Goal: Transaction & Acquisition: Purchase product/service

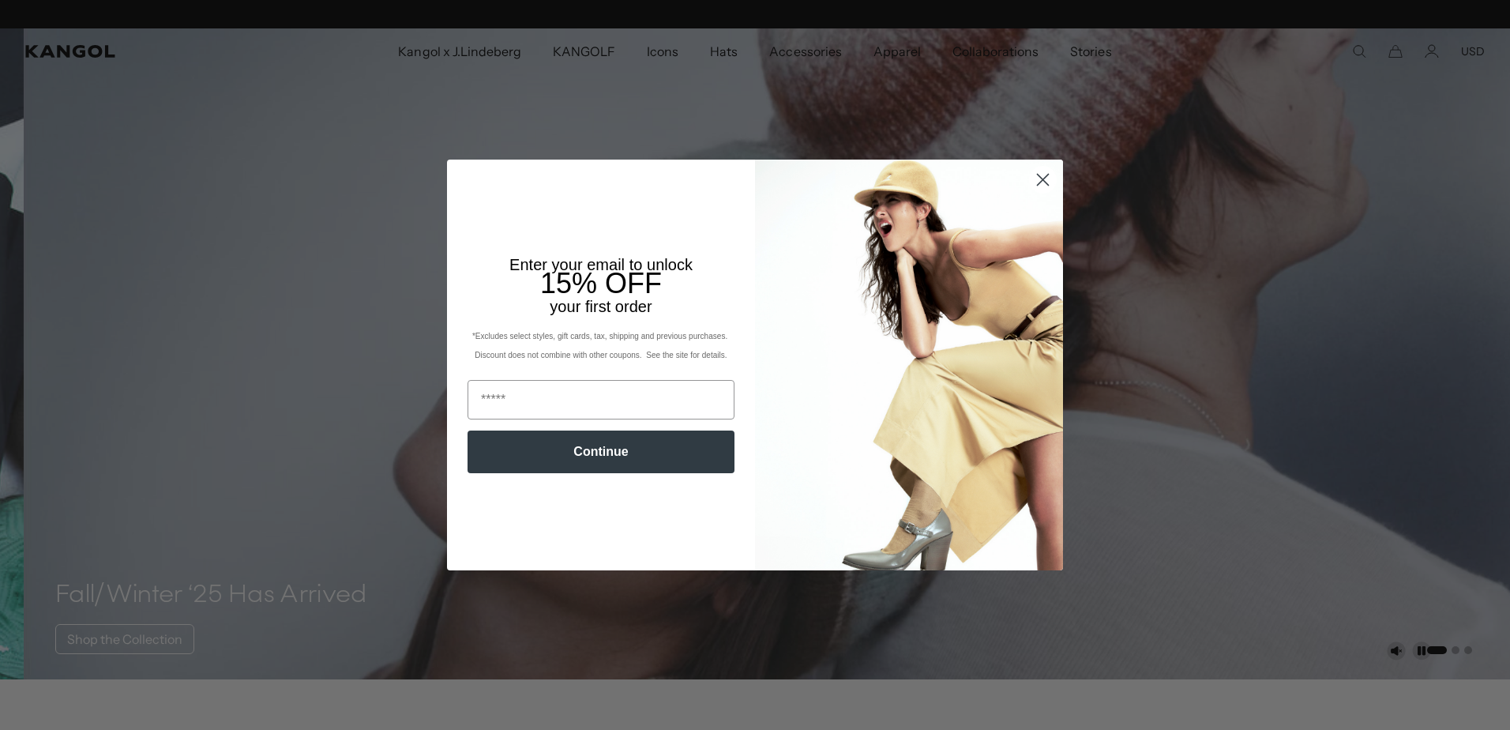
click at [1035, 184] on circle "Close dialog" at bounding box center [1043, 180] width 26 height 26
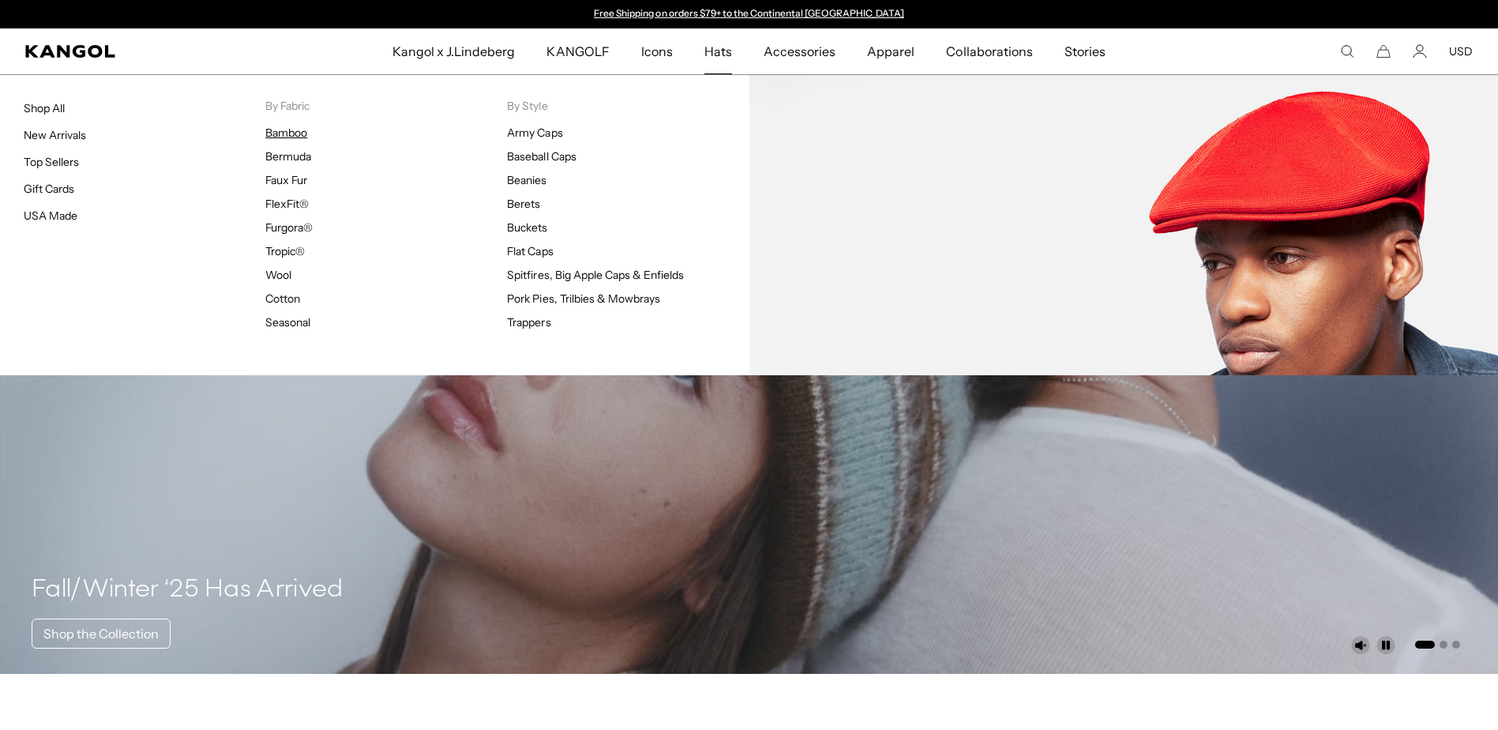
click at [295, 129] on link "Bamboo" at bounding box center [286, 133] width 42 height 14
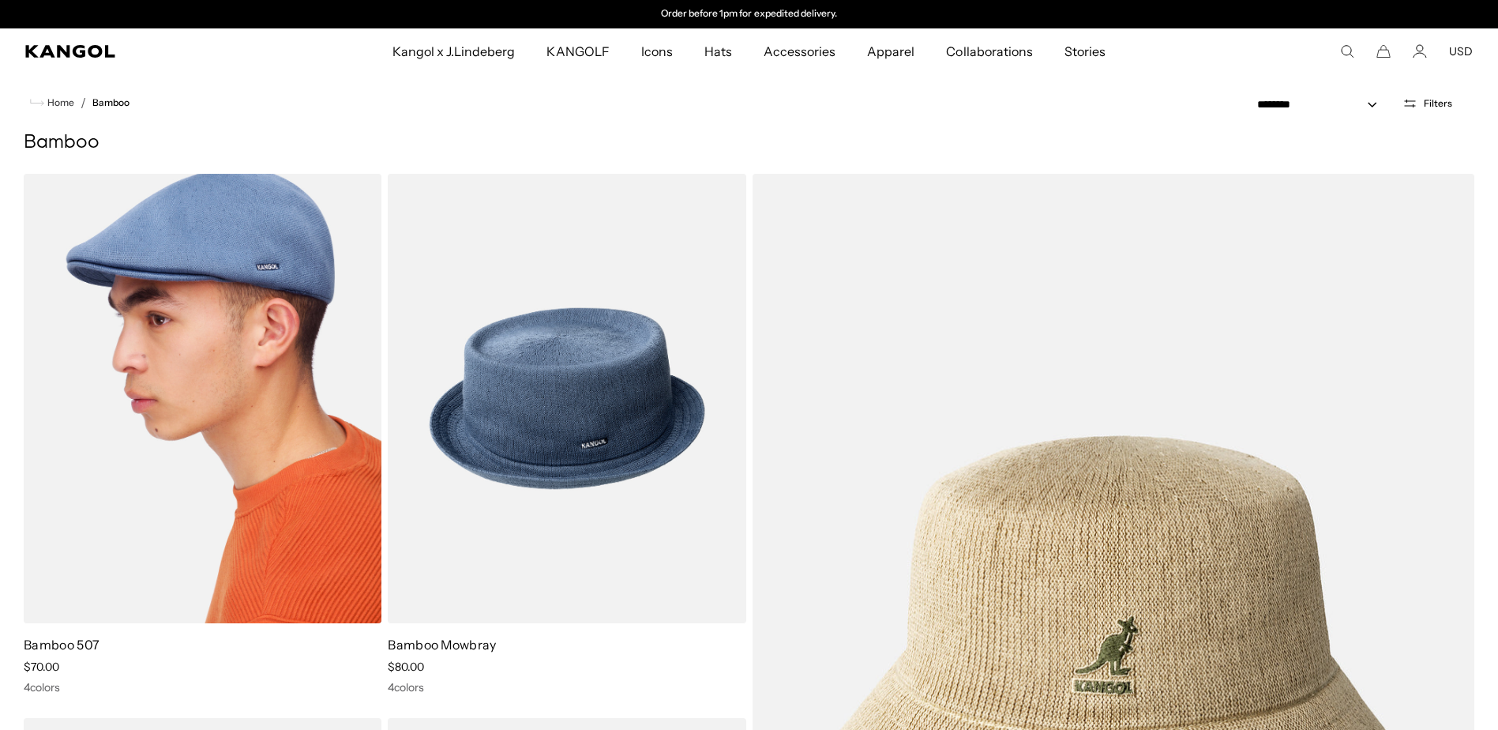
click at [259, 366] on img at bounding box center [203, 398] width 358 height 449
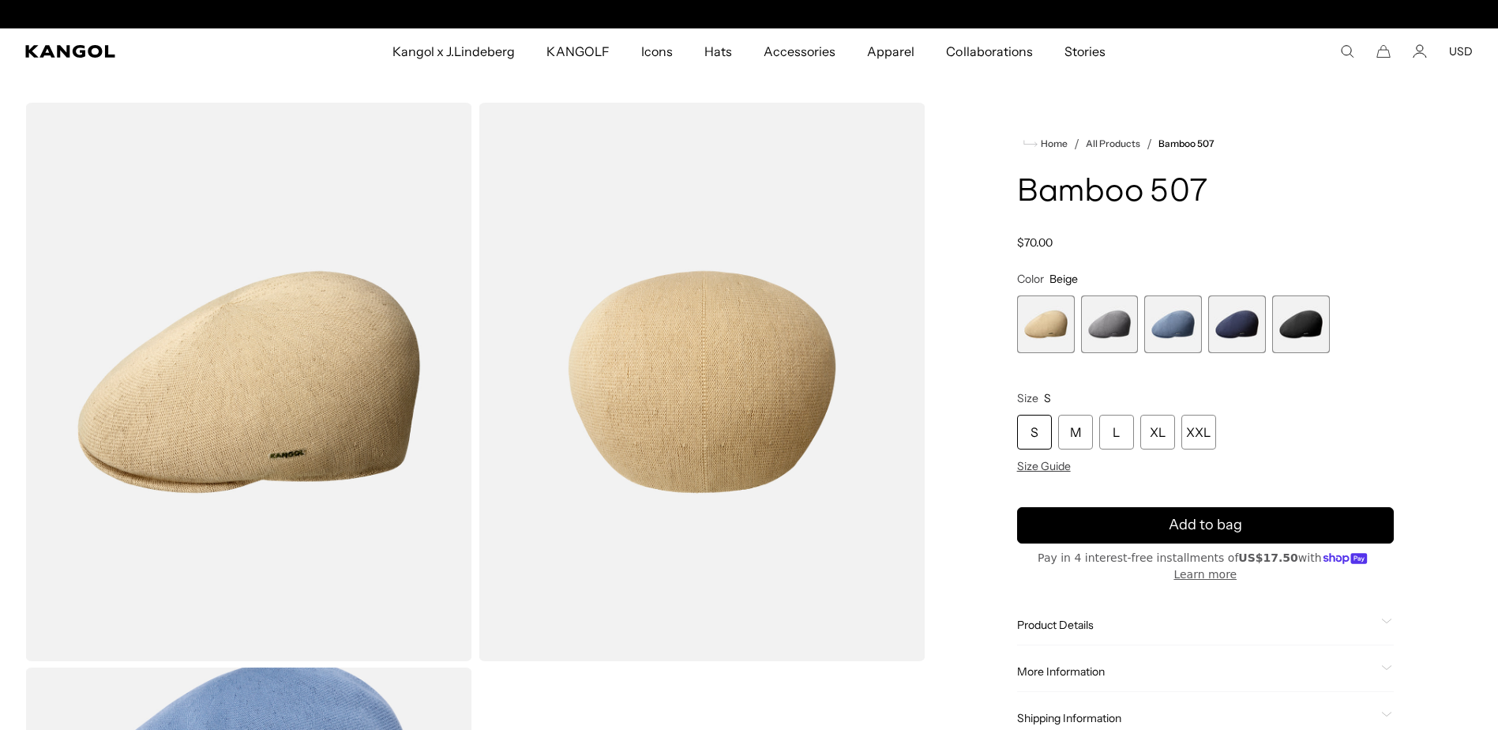
scroll to position [0, 325]
